Goal: Information Seeking & Learning: Learn about a topic

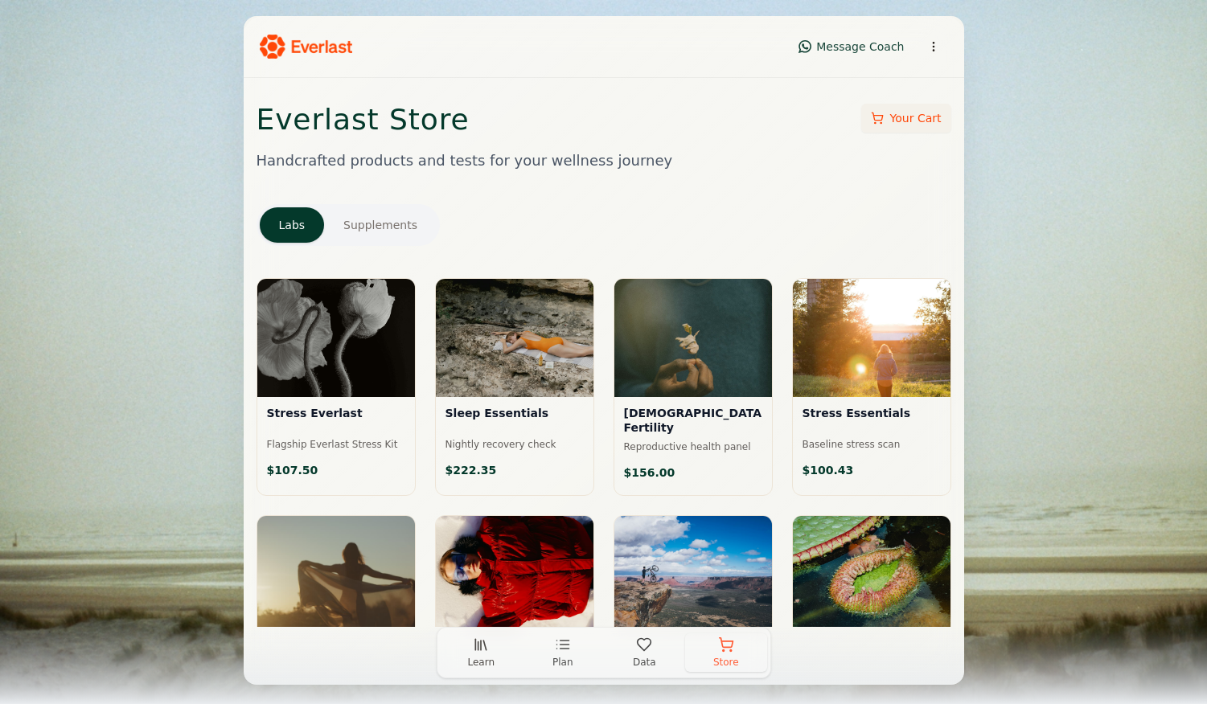
scroll to position [968, 0]
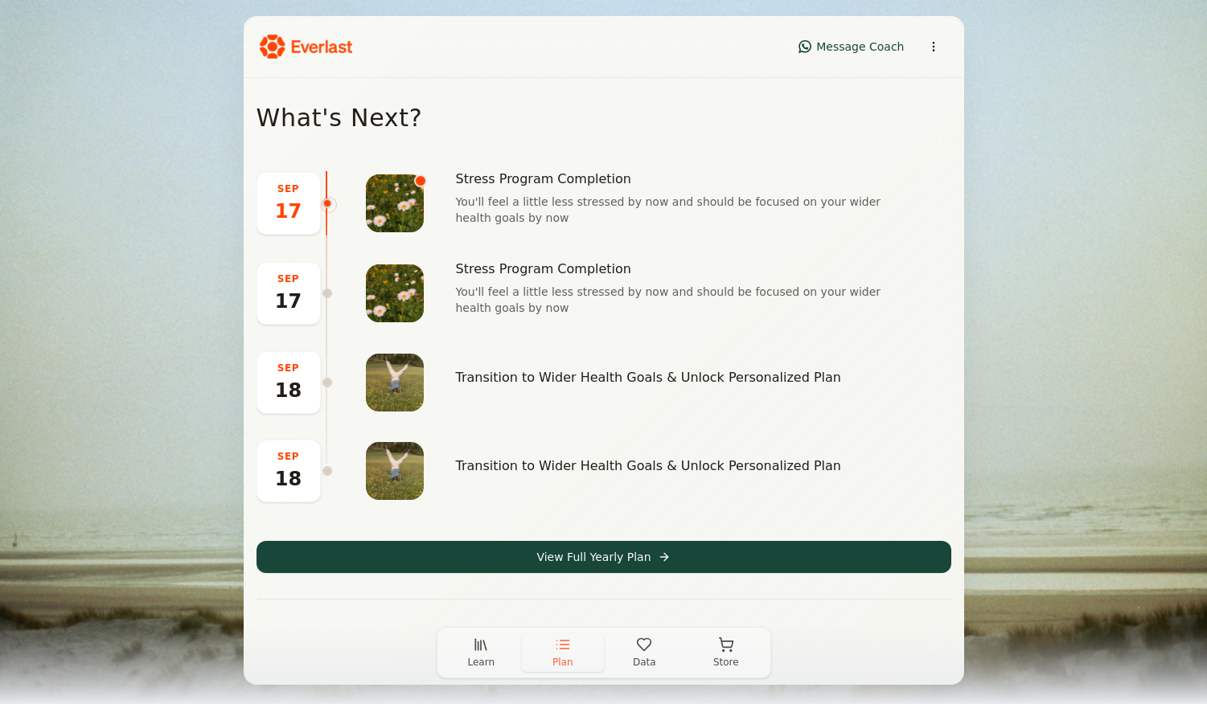
click at [541, 186] on h3 "Stress Program Completion" at bounding box center [679, 179] width 447 height 16
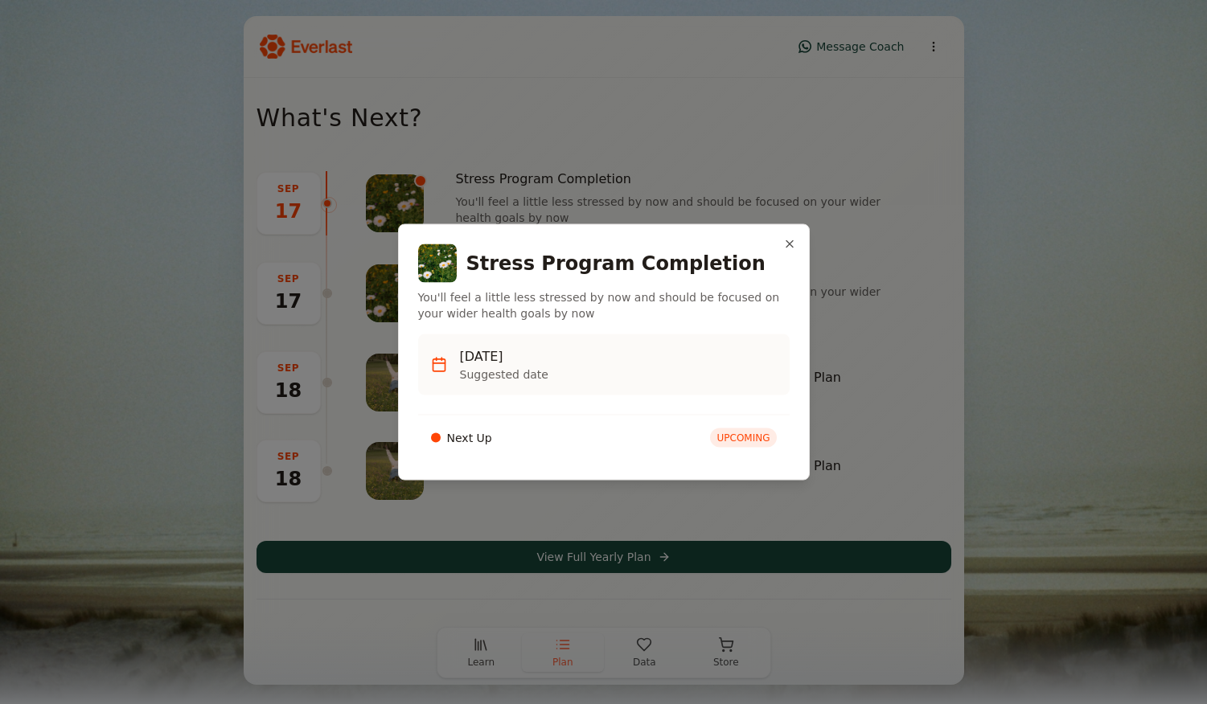
click at [784, 247] on button "Close" at bounding box center [789, 244] width 13 height 13
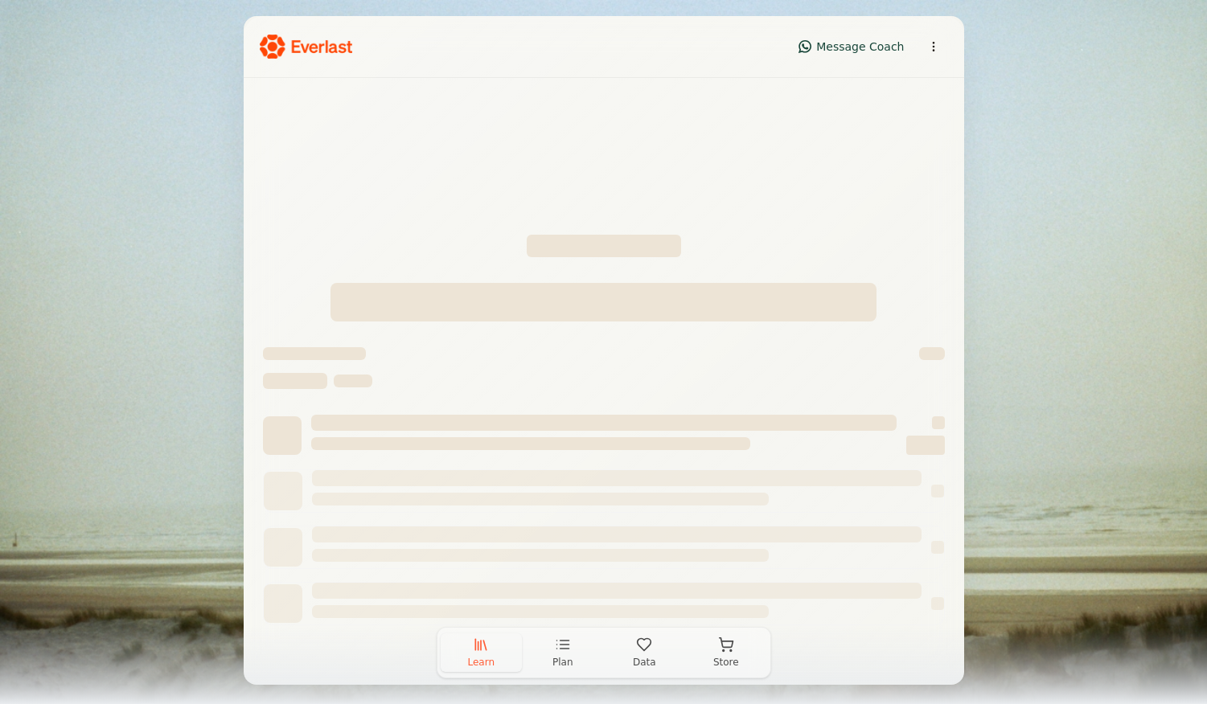
click at [481, 651] on icon "button" at bounding box center [481, 645] width 16 height 16
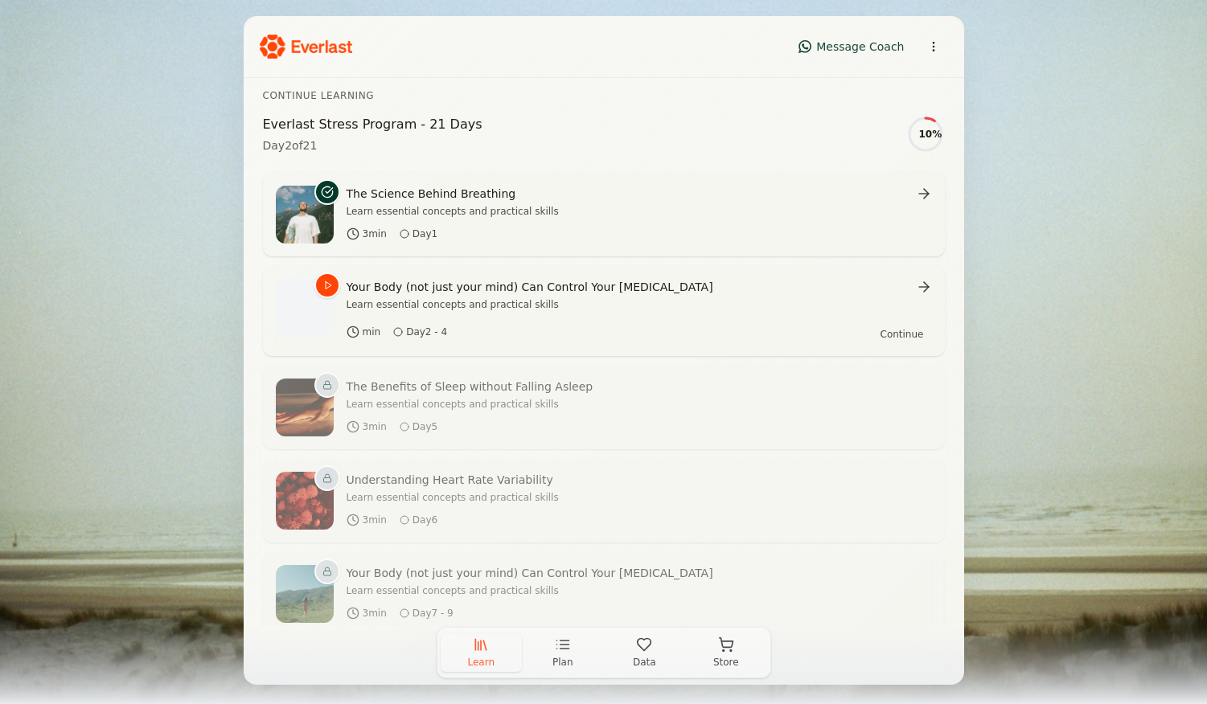
scroll to position [288, 0]
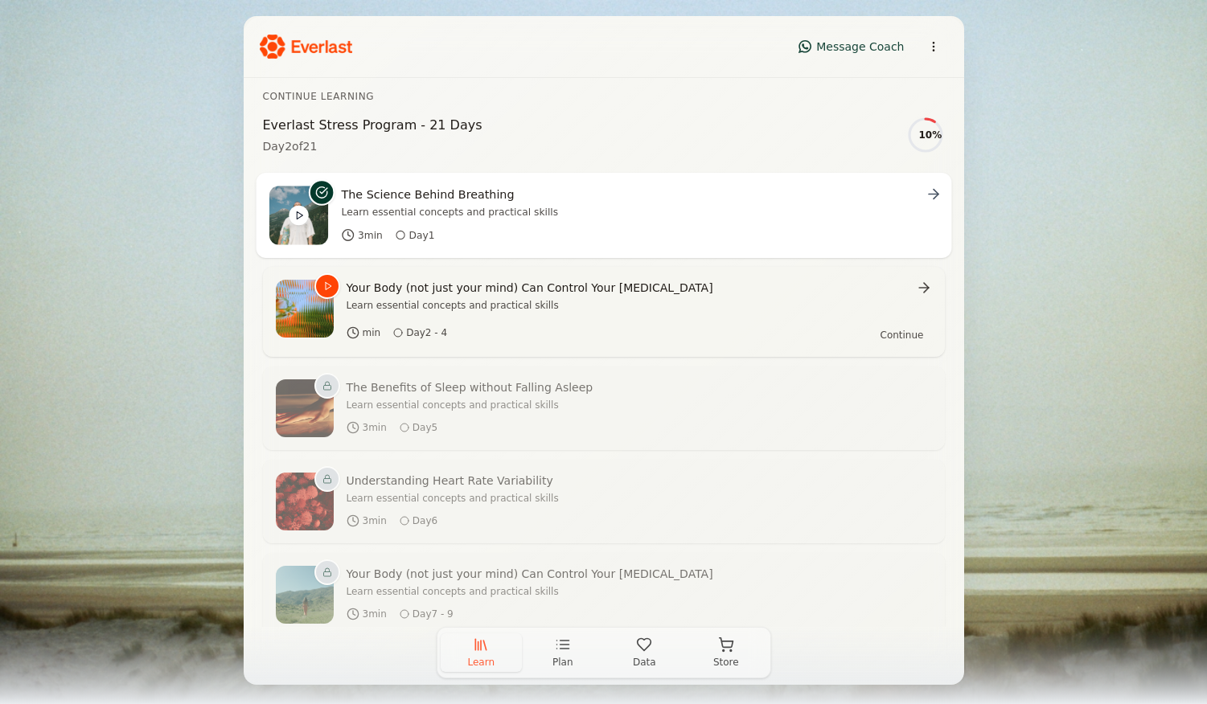
click at [928, 203] on div "The Science Behind Breathing Learn essential concepts and practical skills" at bounding box center [639, 202] width 597 height 33
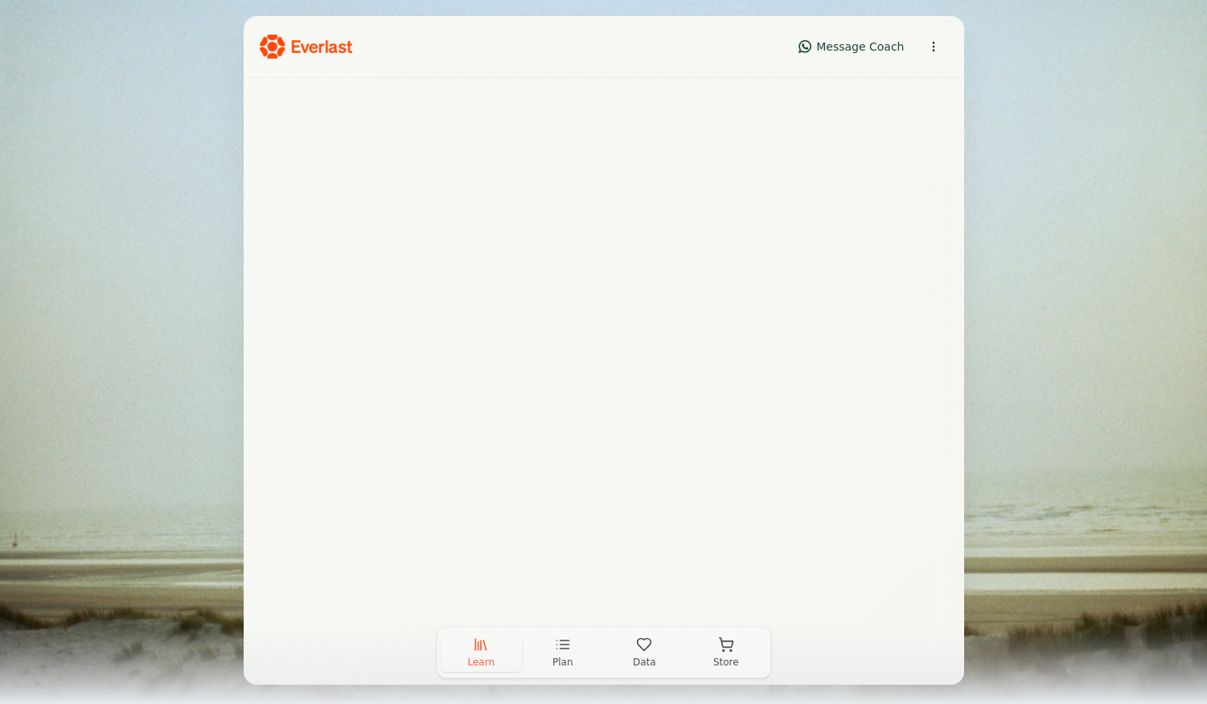
click at [484, 659] on span "Learn" at bounding box center [480, 662] width 27 height 13
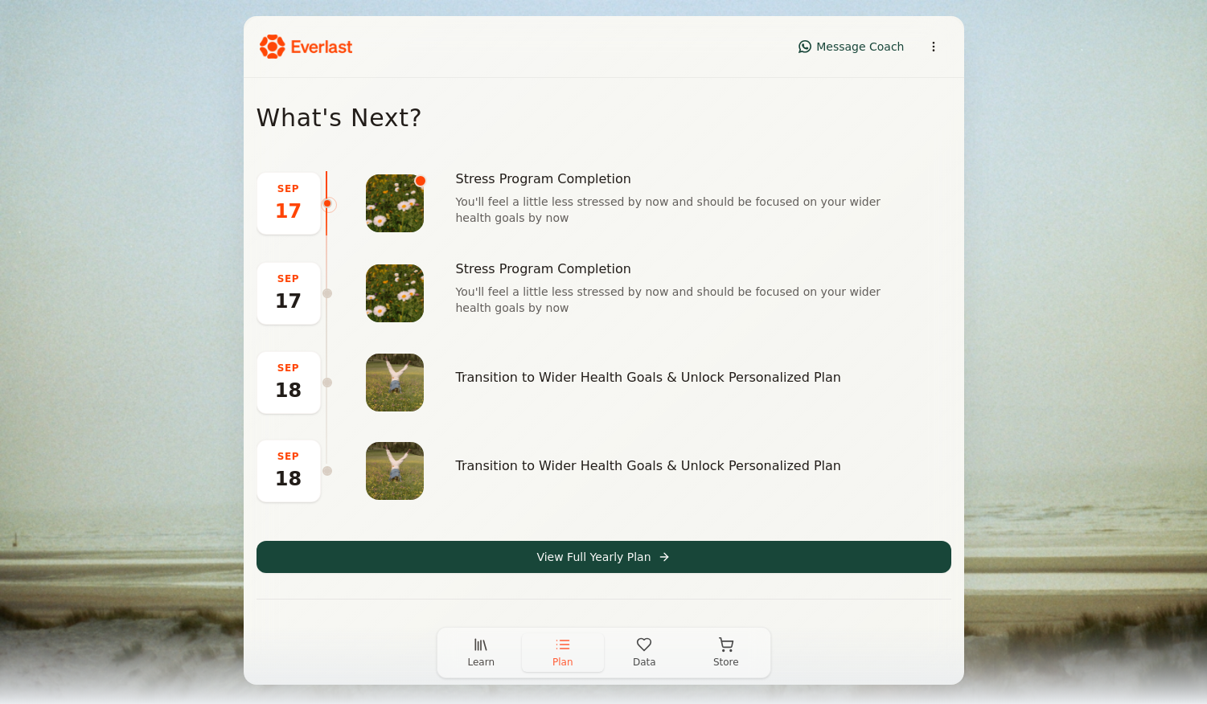
click at [476, 669] on button "Learn" at bounding box center [482, 653] width 82 height 39
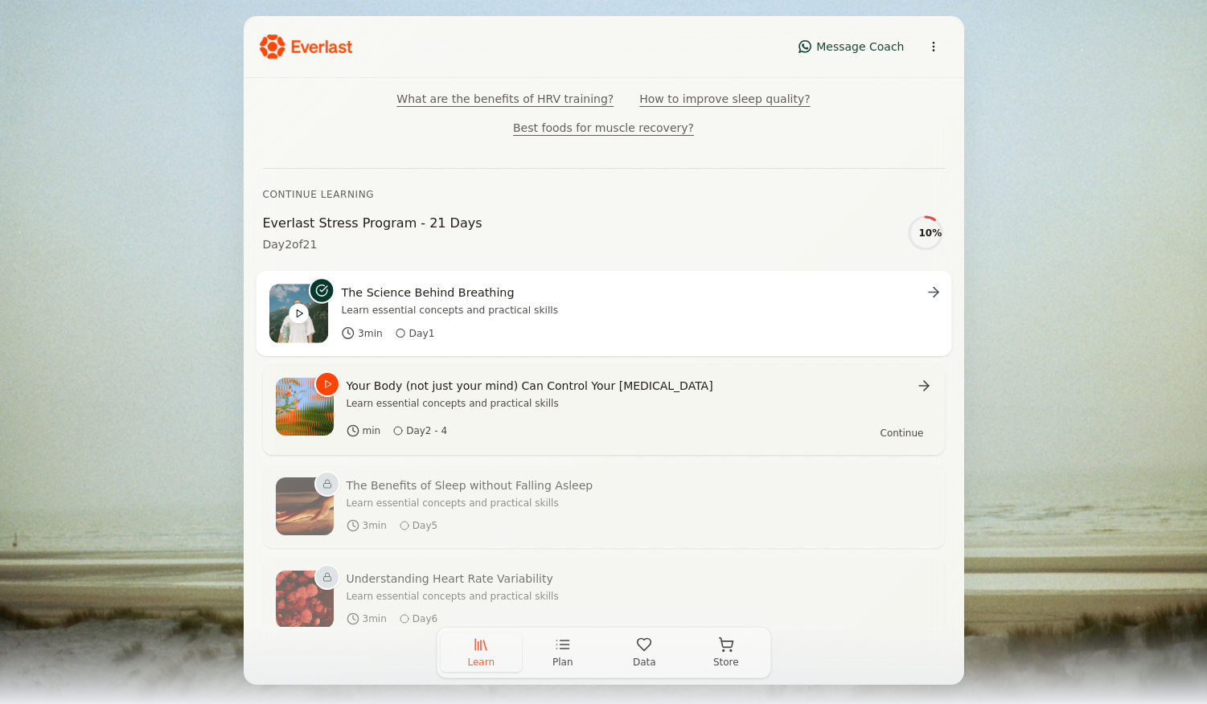
scroll to position [191, 0]
click at [938, 290] on icon at bounding box center [933, 291] width 16 height 16
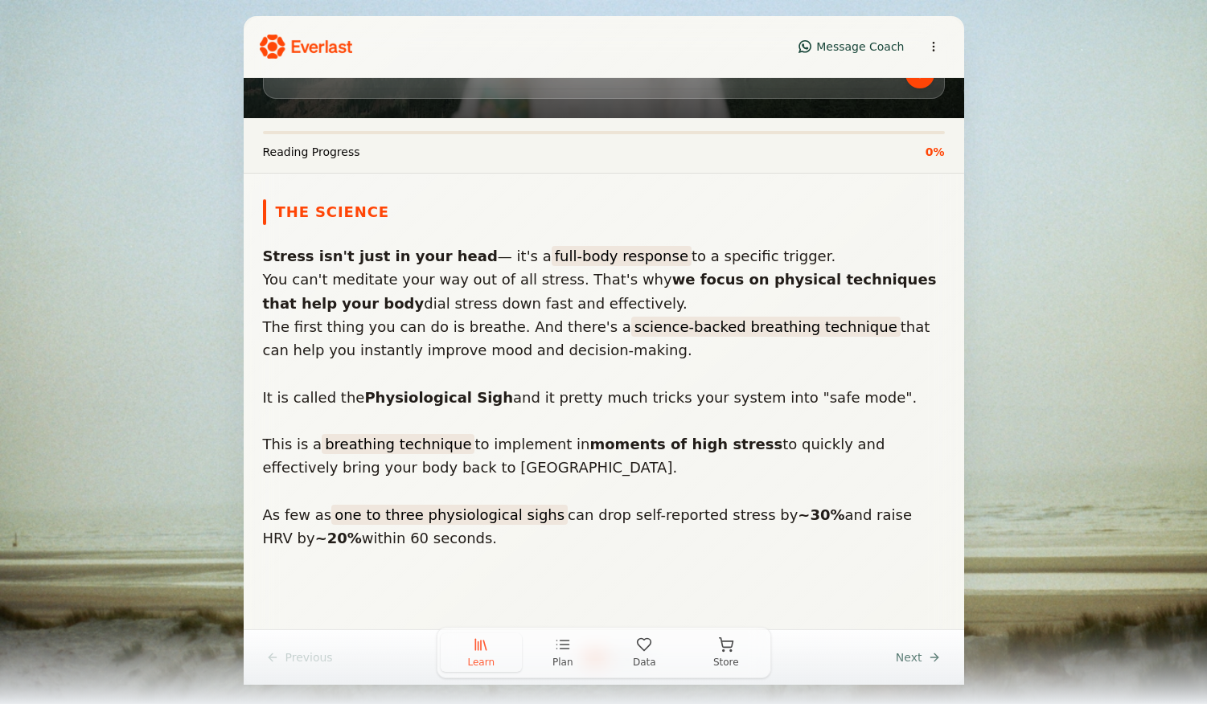
scroll to position [199, 0]
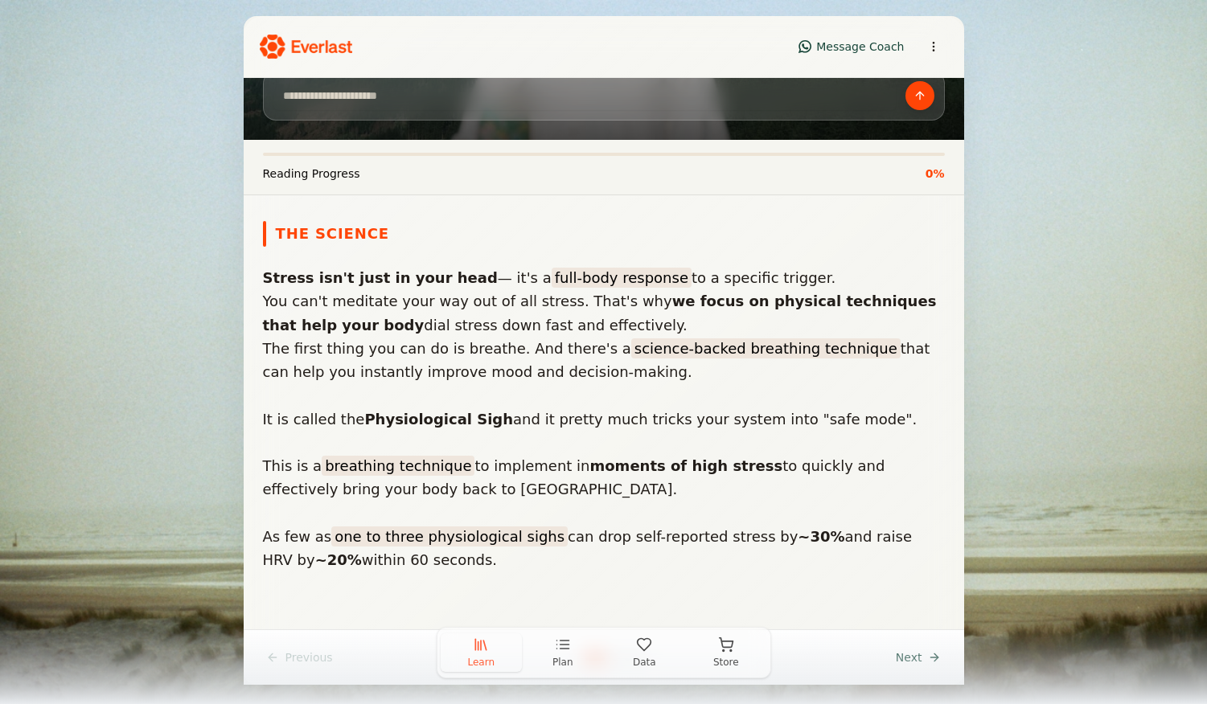
click at [917, 656] on div "Learn Plan Data Store" at bounding box center [603, 665] width 1207 height 77
click at [918, 661] on div "Learn Plan Data Store" at bounding box center [603, 665] width 1207 height 77
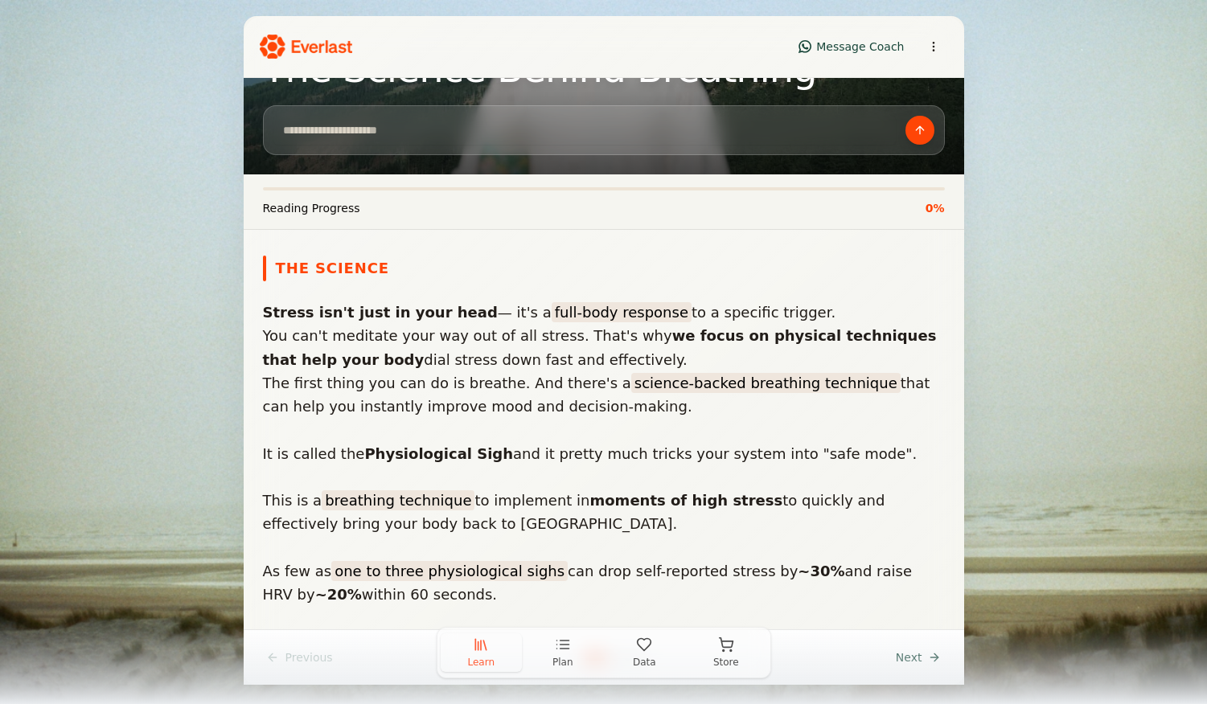
scroll to position [264, 0]
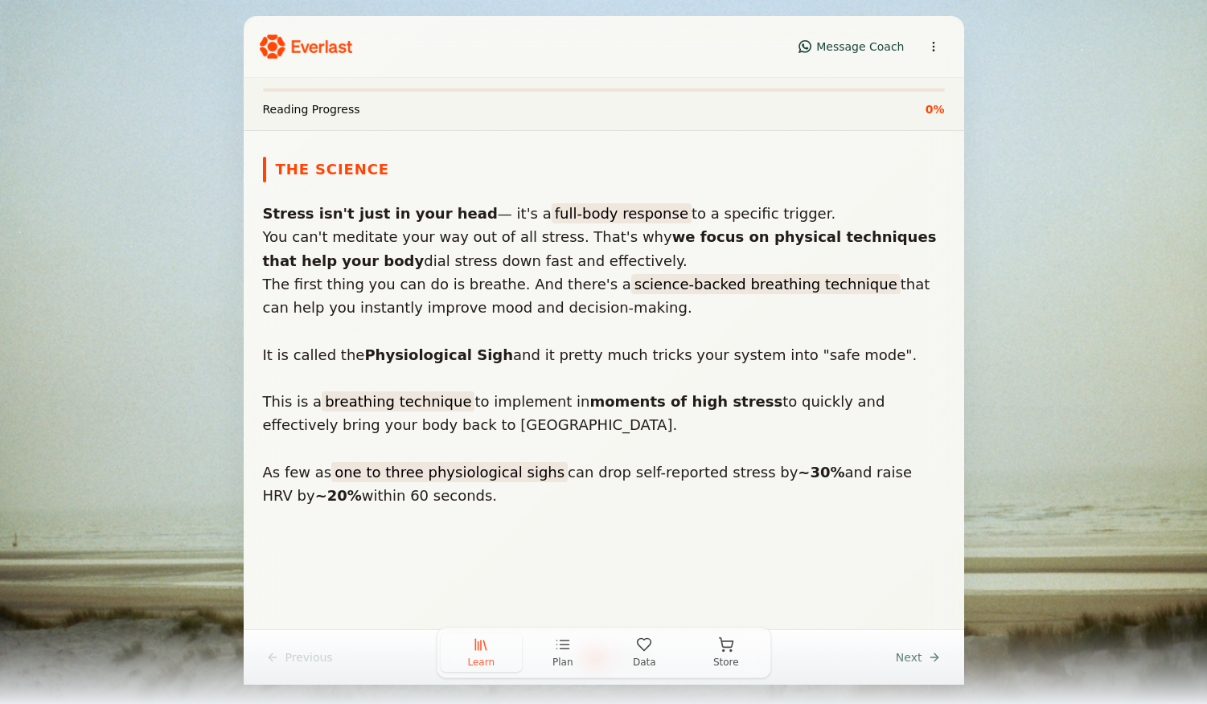
click at [925, 663] on div "Learn Plan Data Store" at bounding box center [603, 665] width 1207 height 77
click at [923, 660] on div "Learn Plan Data Store" at bounding box center [603, 665] width 1207 height 77
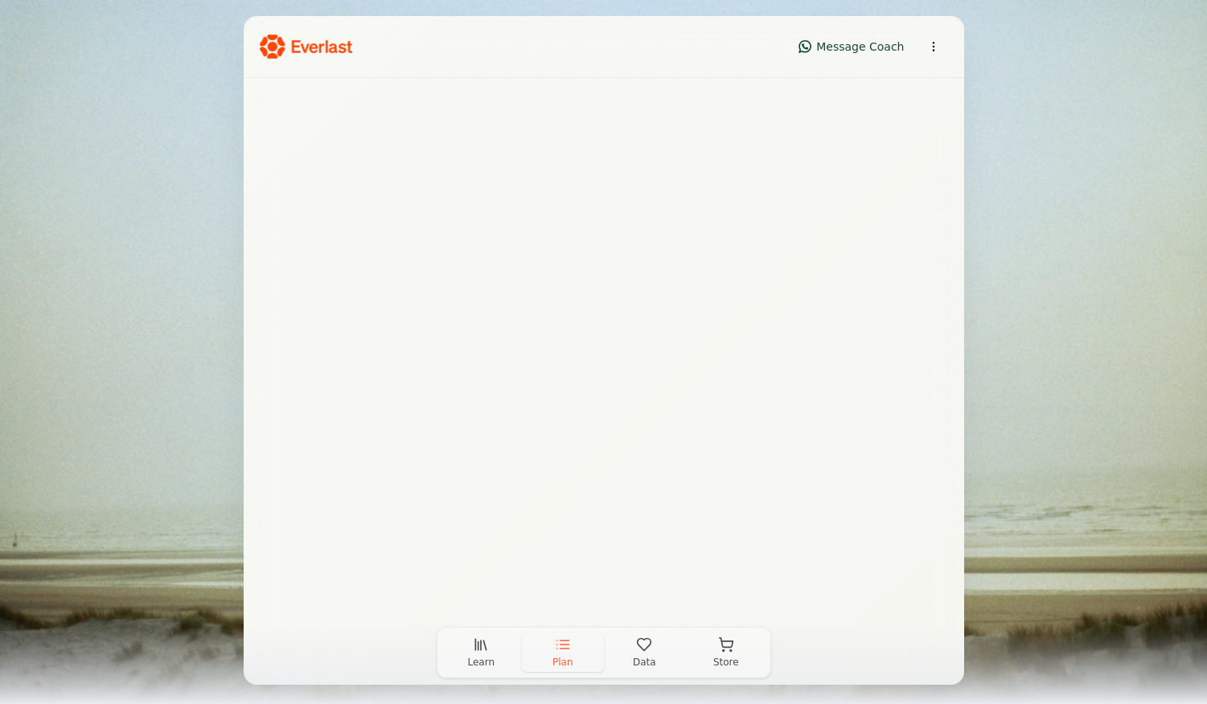
scroll to position [0, 0]
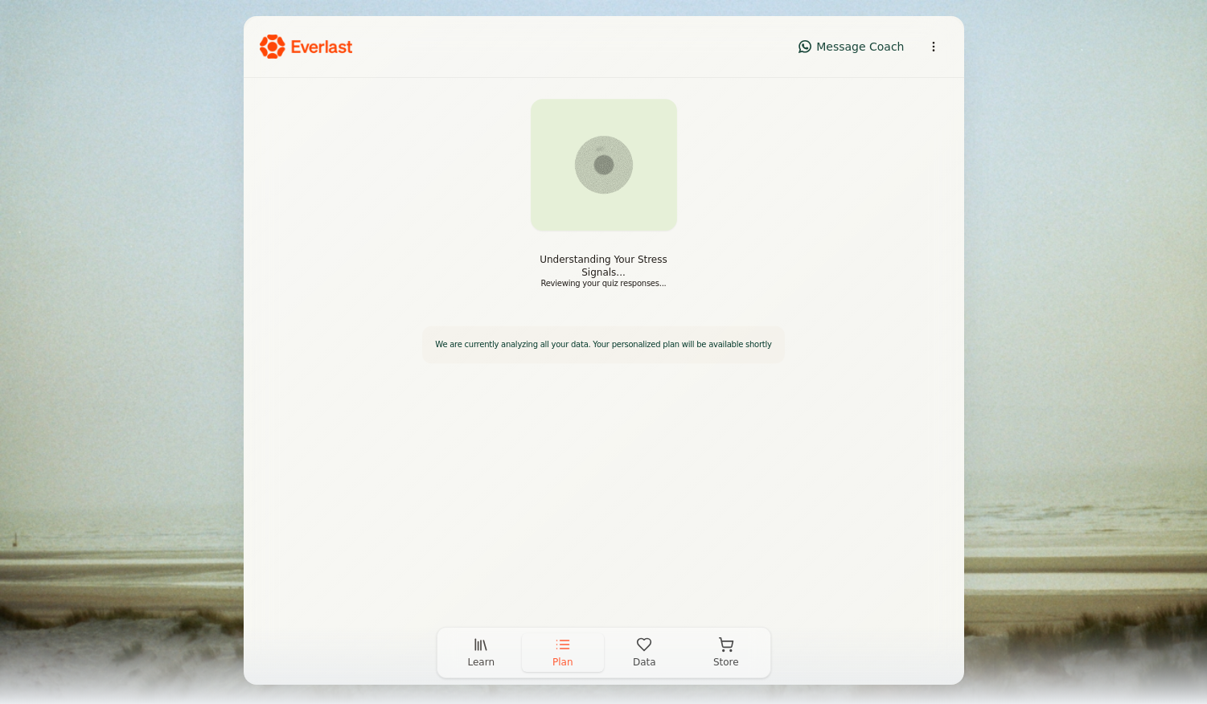
click at [565, 653] on button "Plan" at bounding box center [563, 653] width 82 height 39
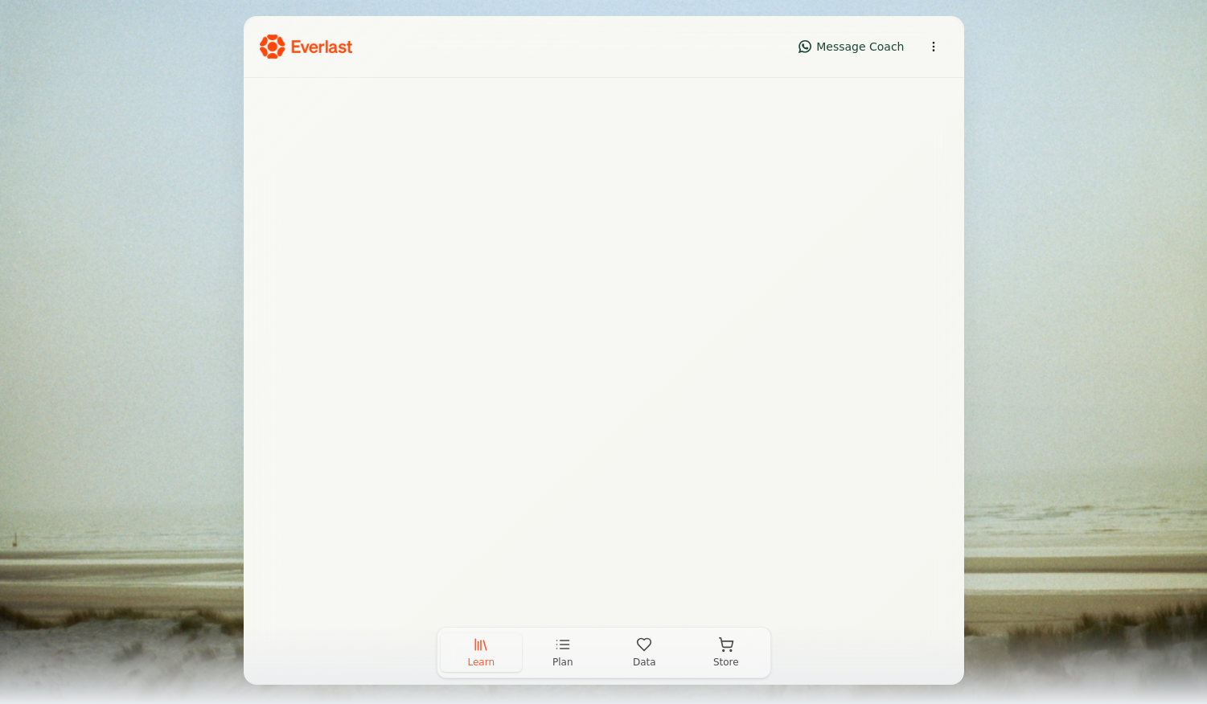
click at [462, 651] on button "Learn" at bounding box center [482, 653] width 82 height 39
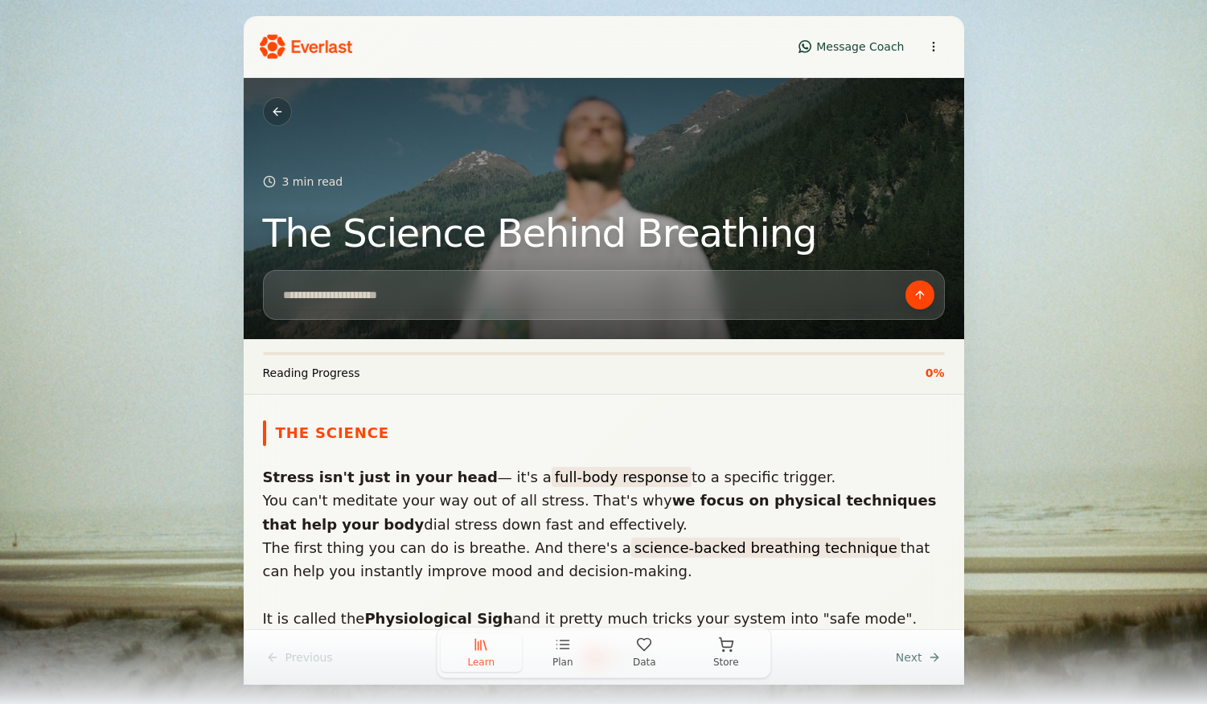
click at [574, 651] on button "Plan" at bounding box center [563, 653] width 82 height 39
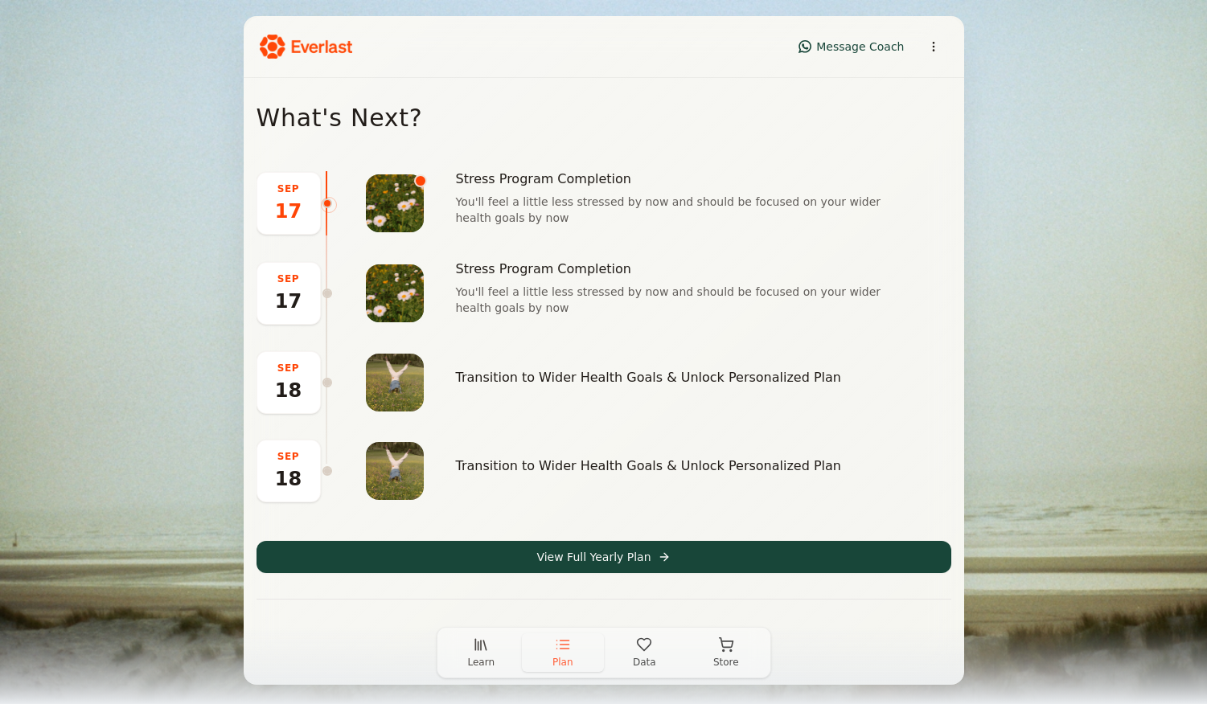
click at [617, 566] on button "View Full Yearly Plan" at bounding box center [604, 557] width 695 height 32
